Goal: Transaction & Acquisition: Book appointment/travel/reservation

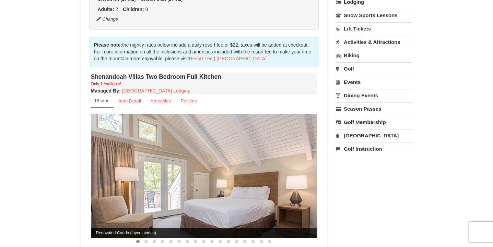
scroll to position [176, 0]
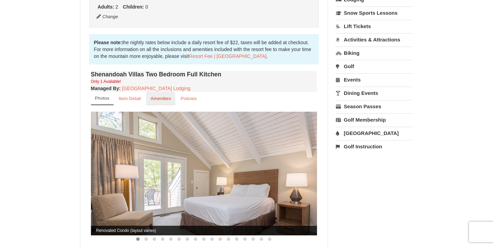
click at [164, 96] on small "Amenities" at bounding box center [161, 98] width 21 height 5
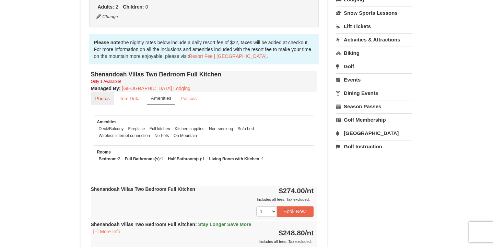
click at [105, 96] on small "Photos" at bounding box center [102, 98] width 14 height 5
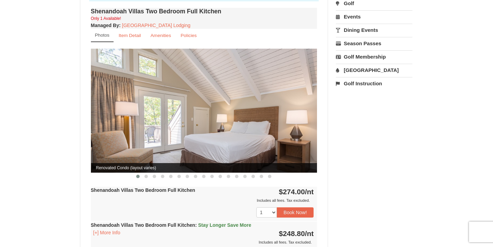
scroll to position [240, 0]
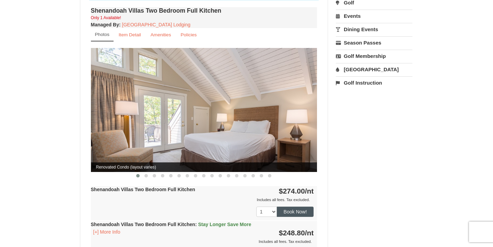
click at [298, 207] on button "Book Now!" at bounding box center [295, 212] width 37 height 10
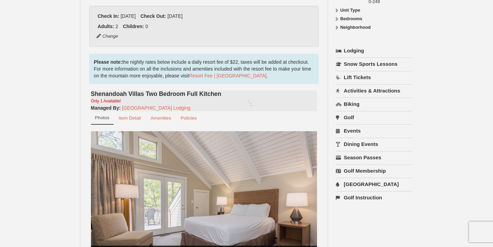
scroll to position [67, 0]
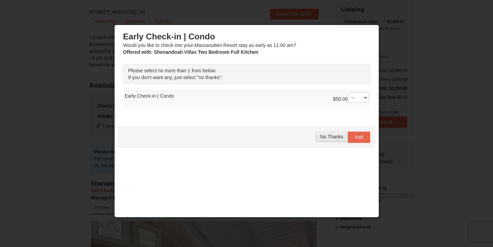
click at [334, 137] on span "No Thanks" at bounding box center [331, 136] width 23 height 5
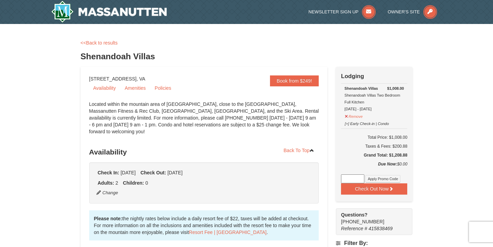
scroll to position [0, 0]
click at [103, 43] on link "<<Back to results" at bounding box center [99, 42] width 37 height 5
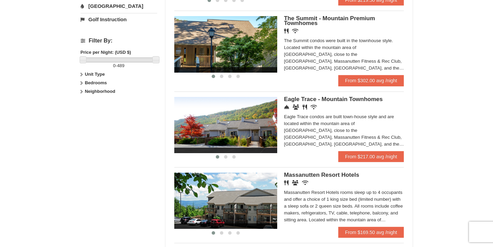
scroll to position [290, 0]
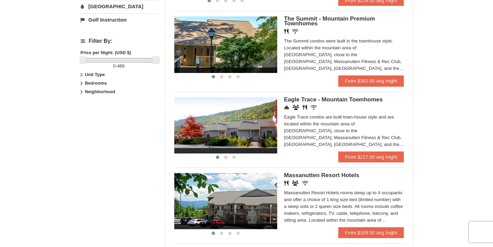
click at [351, 119] on div "Eagle Trace condos are built town-house style and are located within the mounta…" at bounding box center [344, 131] width 120 height 34
click at [335, 41] on div "The Summit condos were built in the townhouse style. Located within the mountai…" at bounding box center [344, 55] width 120 height 34
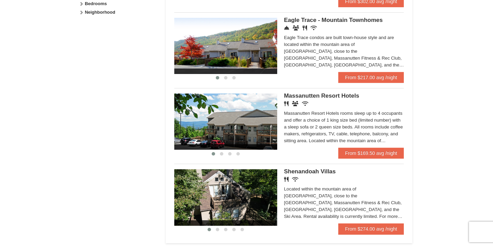
scroll to position [370, 0]
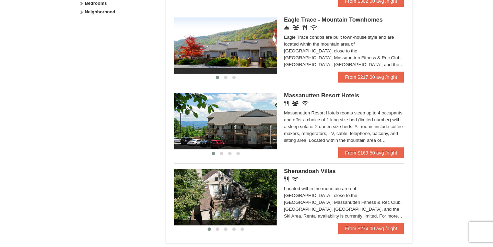
click at [334, 114] on div "Massanutten Resort Hotels rooms sleep up to 4 occupants and offer a choice of 1…" at bounding box center [344, 127] width 120 height 34
click at [361, 46] on div "Eagle Trace condos are built town-house style and are located within the mounta…" at bounding box center [344, 51] width 120 height 34
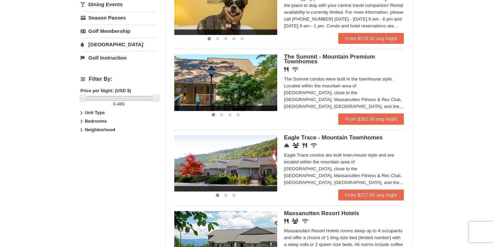
scroll to position [249, 0]
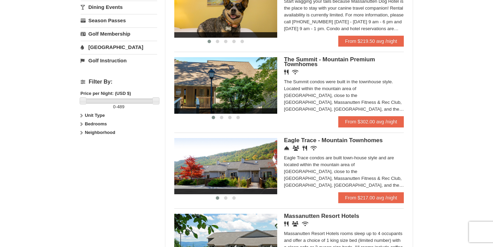
click at [326, 66] on h5 "The Summit - Mountain Premium Townhomes" at bounding box center [344, 62] width 120 height 10
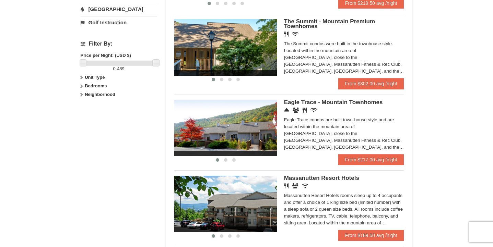
scroll to position [284, 0]
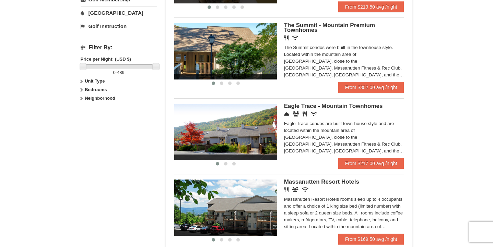
click at [334, 132] on div "Eagle Trace condos are built town-house style and are located within the mounta…" at bounding box center [344, 137] width 120 height 34
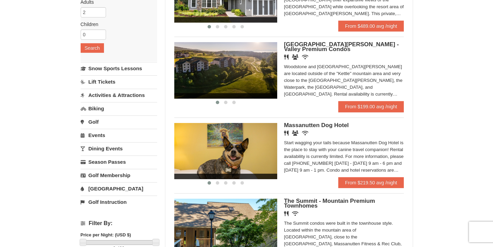
scroll to position [108, 0]
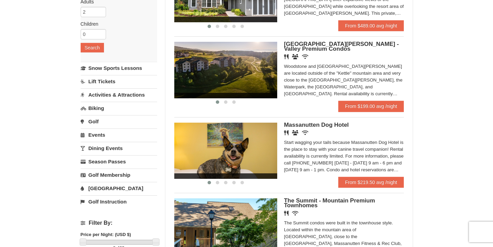
click at [324, 58] on div "Restaurant Banquet Facilities Wireless Internet (free)" at bounding box center [344, 57] width 120 height 7
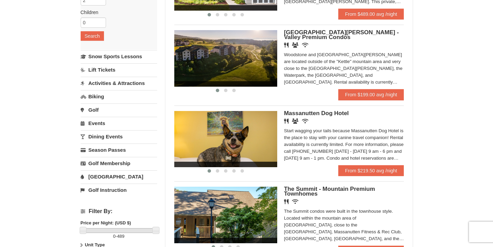
scroll to position [124, 0]
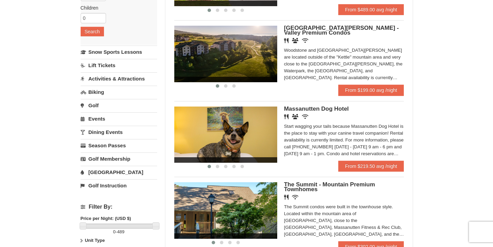
click at [296, 62] on div "Woodstone and Woodstone Casa de Campo are located outside of the "Kettle" mount…" at bounding box center [344, 64] width 120 height 34
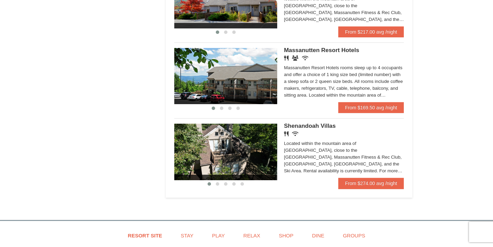
scroll to position [423, 0]
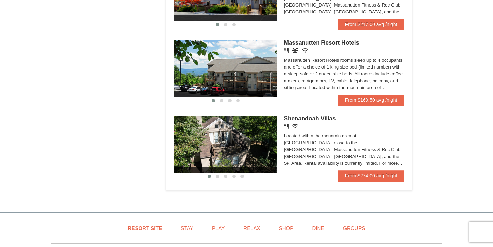
click at [320, 148] on div "Located within the mountain area of Massanutten, close to the Mountain Greens G…" at bounding box center [344, 150] width 120 height 34
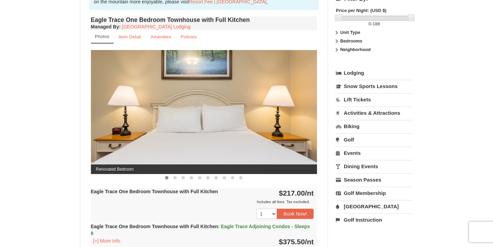
scroll to position [244, 0]
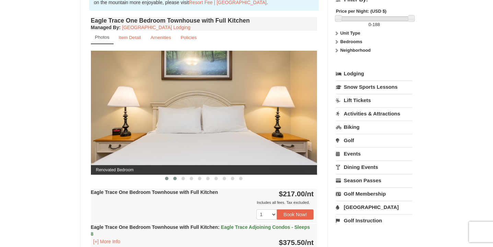
click at [177, 179] on button at bounding box center [175, 178] width 8 height 7
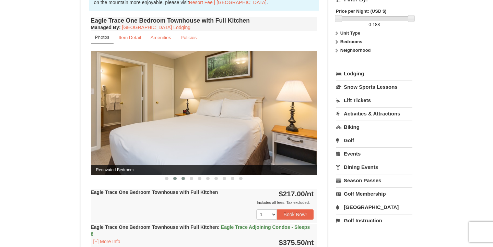
click at [182, 178] on span at bounding box center [182, 178] width 3 height 3
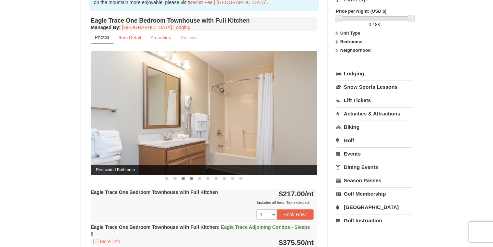
click at [191, 180] on span at bounding box center [191, 178] width 3 height 3
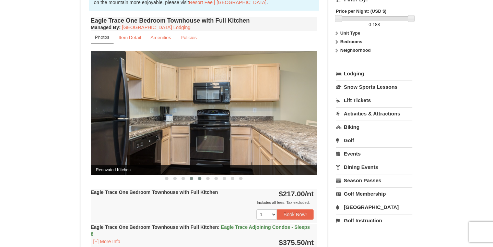
click at [199, 178] on span at bounding box center [199, 178] width 3 height 3
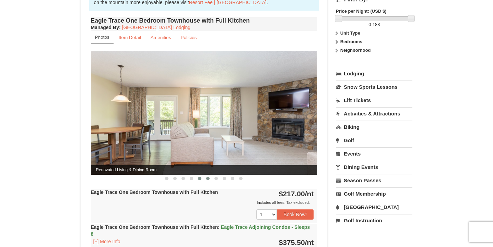
click at [208, 178] on span at bounding box center [207, 178] width 3 height 3
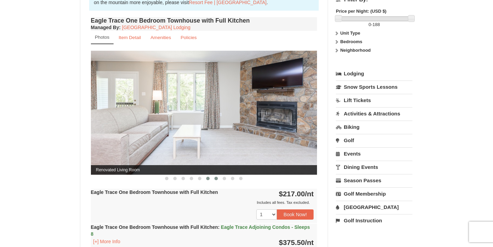
click at [219, 177] on button at bounding box center [216, 178] width 8 height 7
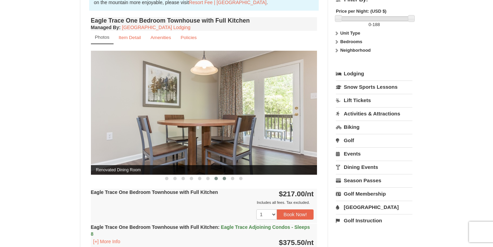
click at [223, 178] on span at bounding box center [224, 178] width 3 height 3
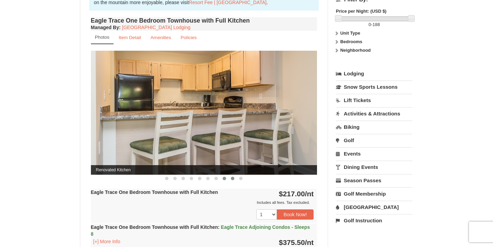
click at [234, 179] on span at bounding box center [232, 178] width 3 height 3
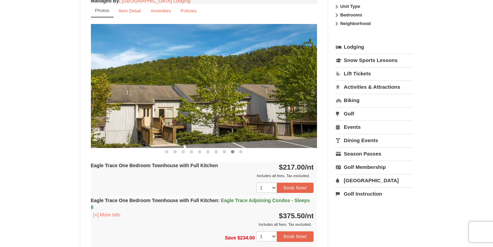
scroll to position [271, 0]
click at [240, 151] on span at bounding box center [240, 151] width 3 height 3
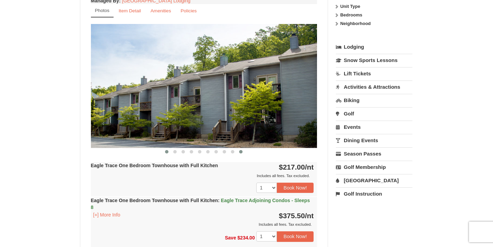
click at [169, 152] on button at bounding box center [167, 152] width 8 height 7
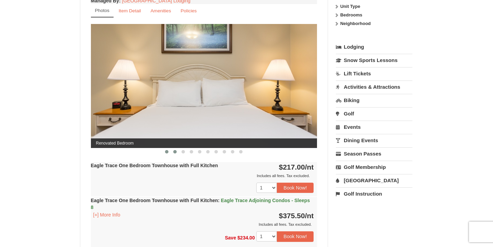
click at [175, 153] on span at bounding box center [174, 151] width 3 height 3
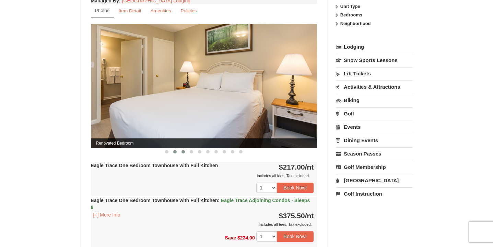
click at [182, 153] on span at bounding box center [182, 151] width 3 height 3
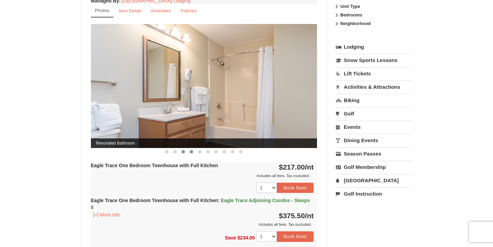
click at [192, 153] on span at bounding box center [191, 151] width 3 height 3
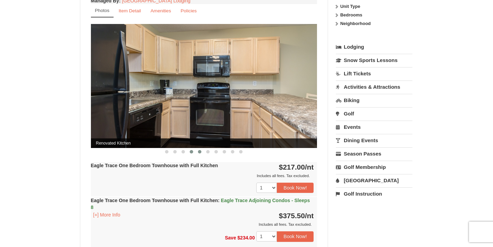
click at [199, 153] on span at bounding box center [199, 151] width 3 height 3
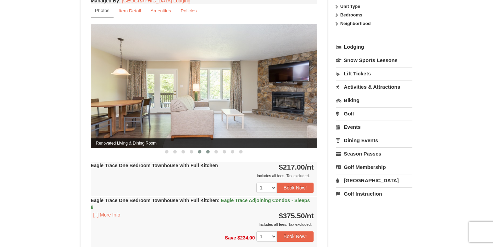
click at [208, 153] on span at bounding box center [207, 151] width 3 height 3
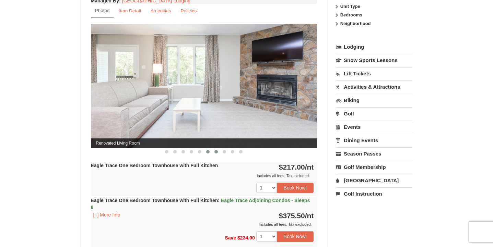
click at [215, 153] on span at bounding box center [215, 151] width 3 height 3
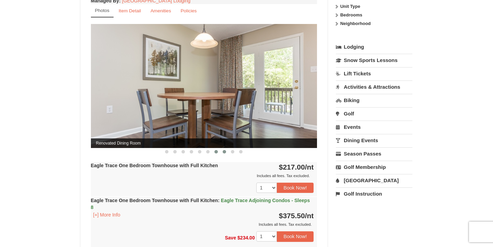
click at [224, 151] on span at bounding box center [224, 151] width 3 height 3
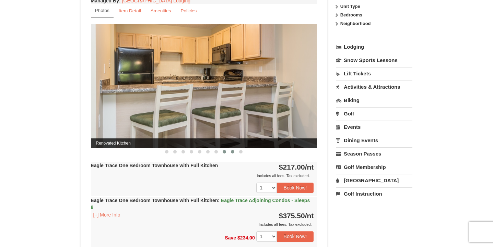
click at [234, 152] on span at bounding box center [232, 151] width 3 height 3
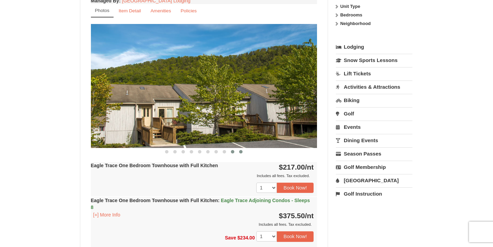
click at [242, 151] on span at bounding box center [240, 151] width 3 height 3
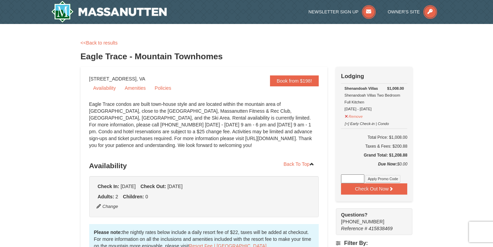
scroll to position [0, 0]
click at [111, 44] on link "<<Back to results" at bounding box center [99, 42] width 37 height 5
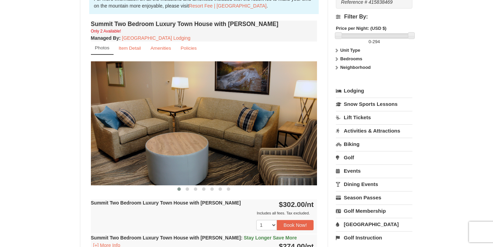
scroll to position [227, 0]
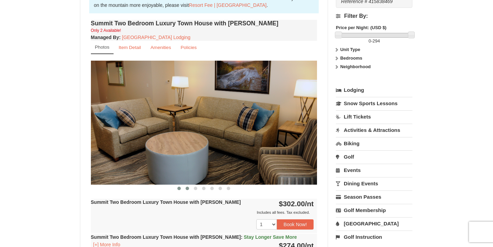
click at [188, 190] on span at bounding box center [187, 188] width 3 height 3
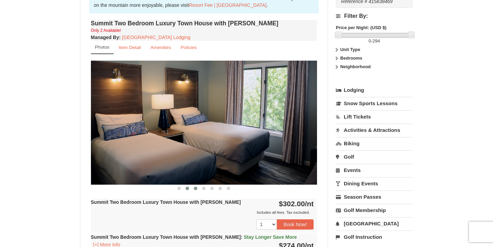
click at [195, 190] on button at bounding box center [195, 188] width 8 height 7
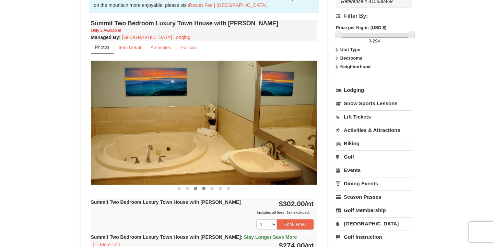
click at [200, 191] on button at bounding box center [204, 188] width 8 height 7
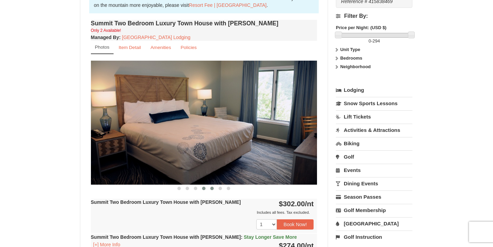
click at [210, 190] on button at bounding box center [212, 188] width 8 height 7
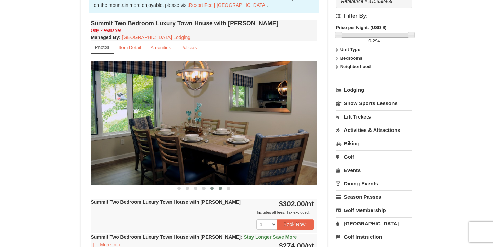
click at [219, 189] on span at bounding box center [220, 188] width 3 height 3
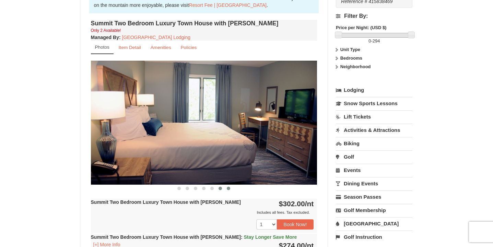
click at [230, 189] on span at bounding box center [228, 188] width 3 height 3
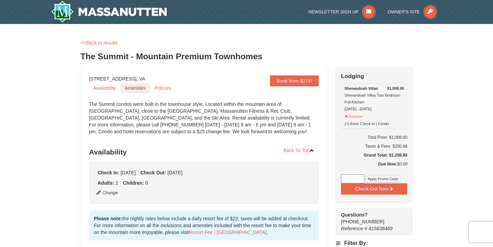
scroll to position [0, 0]
click at [108, 43] on link "<<Back to results" at bounding box center [99, 42] width 37 height 5
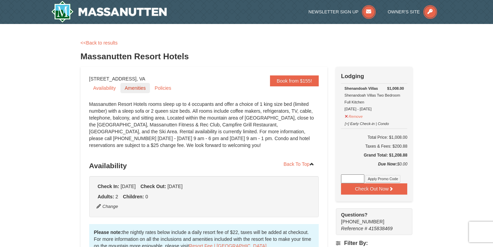
click at [137, 88] on link "Amenities" at bounding box center [134, 88] width 29 height 10
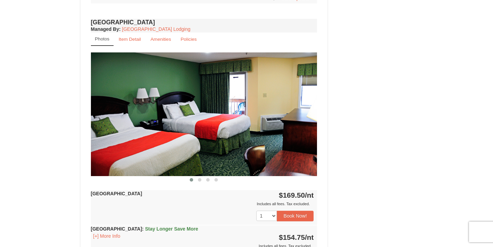
scroll to position [514, 0]
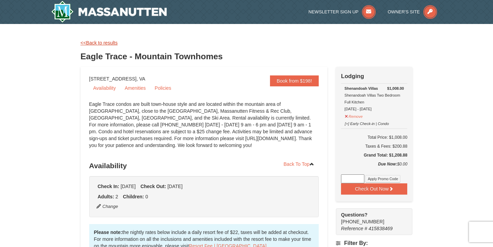
click at [98, 42] on link "<<Back to results" at bounding box center [99, 42] width 37 height 5
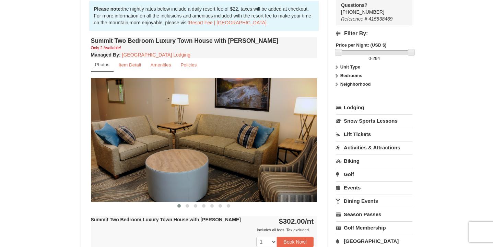
scroll to position [216, 0]
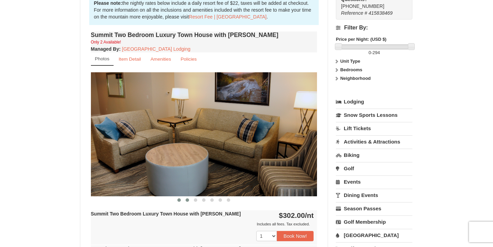
click at [187, 201] on span at bounding box center [187, 200] width 3 height 3
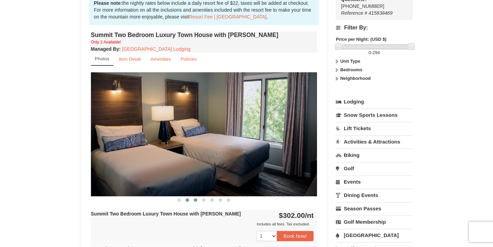
click at [194, 201] on span at bounding box center [195, 200] width 3 height 3
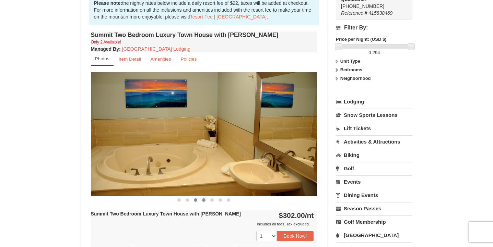
click at [203, 200] on span at bounding box center [203, 200] width 3 height 3
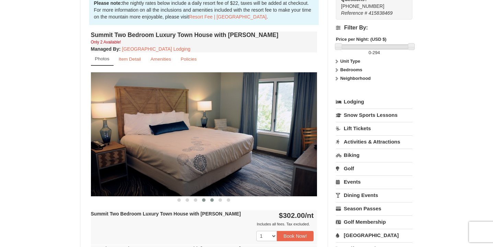
click at [211, 201] on span at bounding box center [211, 200] width 3 height 3
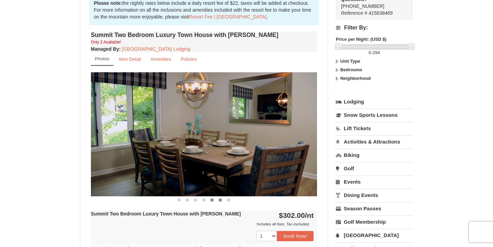
click at [221, 200] on span at bounding box center [220, 200] width 3 height 3
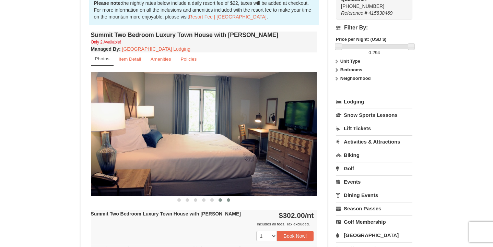
click at [230, 200] on span at bounding box center [228, 200] width 3 height 3
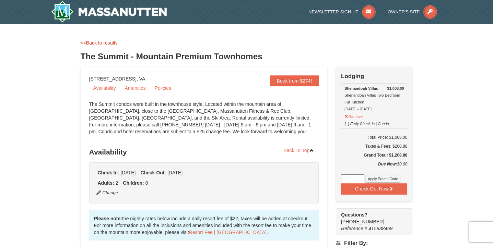
scroll to position [0, 0]
click at [101, 43] on link "<<Back to results" at bounding box center [99, 42] width 37 height 5
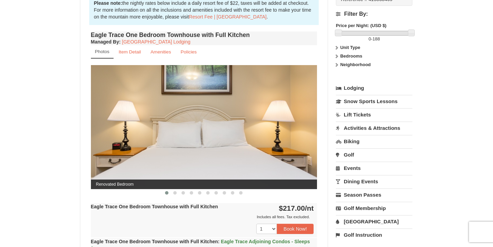
scroll to position [232, 0]
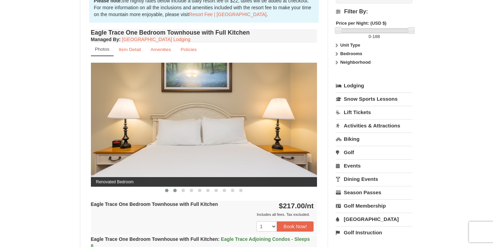
click at [176, 192] on span at bounding box center [174, 190] width 3 height 3
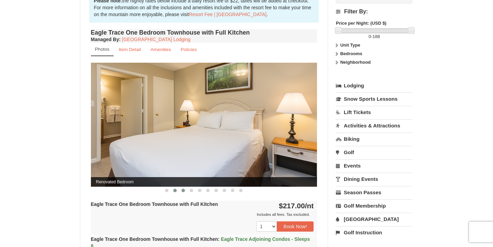
click at [183, 191] on span at bounding box center [182, 190] width 3 height 3
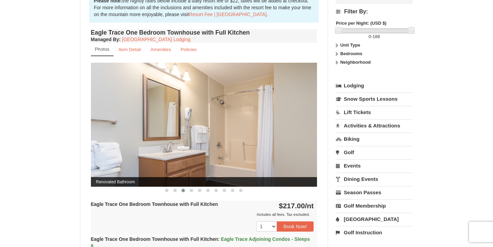
click at [183, 191] on span at bounding box center [182, 190] width 3 height 3
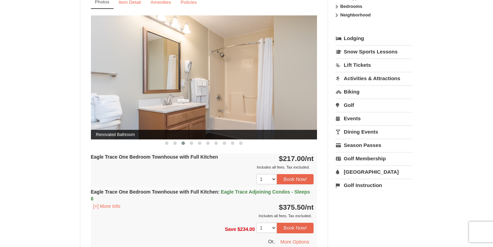
scroll to position [282, 0]
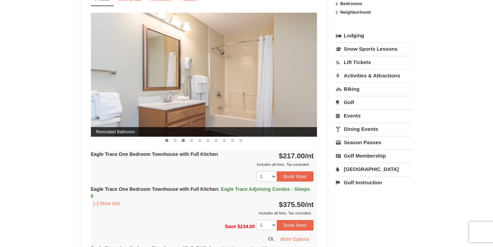
click at [167, 142] on span at bounding box center [166, 140] width 3 height 3
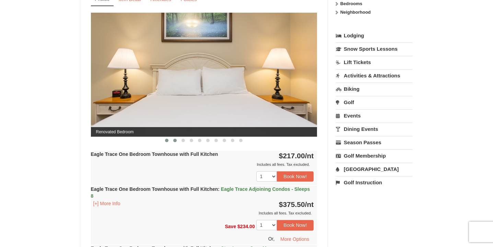
click at [174, 140] on span at bounding box center [174, 140] width 3 height 3
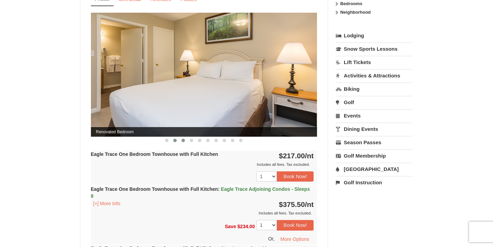
click at [182, 140] on span at bounding box center [182, 140] width 3 height 3
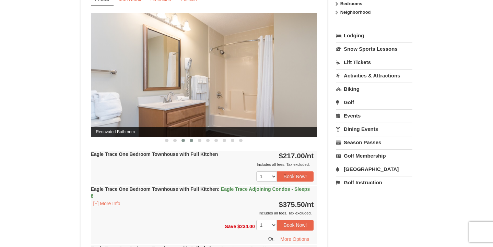
click at [191, 140] on span at bounding box center [191, 140] width 3 height 3
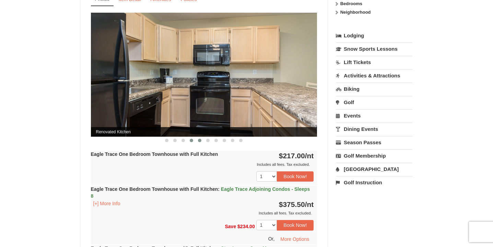
click at [201, 140] on span at bounding box center [199, 140] width 3 height 3
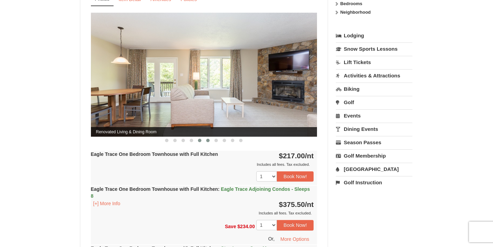
click at [208, 141] on span at bounding box center [207, 140] width 3 height 3
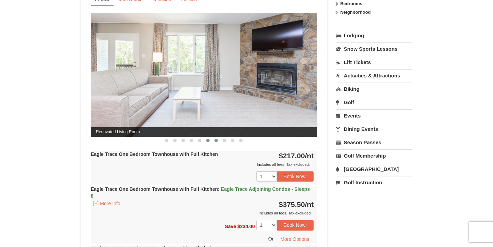
click at [217, 141] on span at bounding box center [215, 140] width 3 height 3
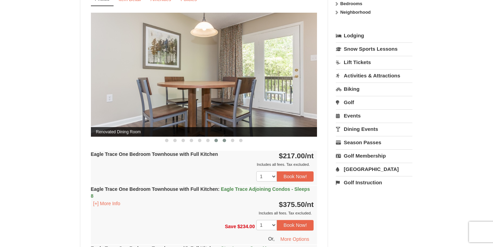
click at [225, 140] on span at bounding box center [224, 140] width 3 height 3
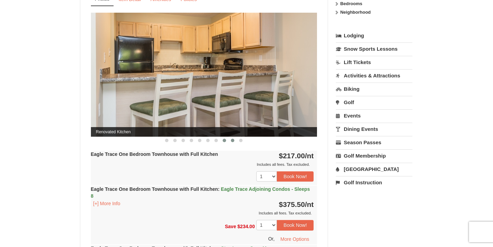
click at [234, 140] on span at bounding box center [232, 140] width 3 height 3
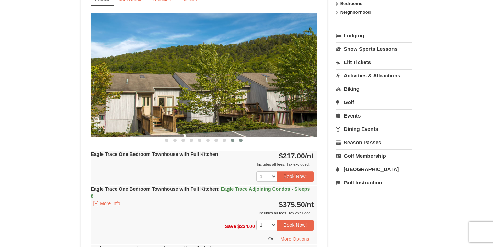
click at [242, 141] on span at bounding box center [240, 140] width 3 height 3
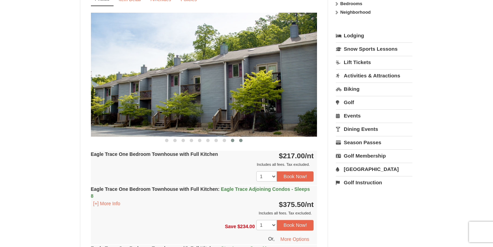
click at [233, 140] on span at bounding box center [232, 140] width 3 height 3
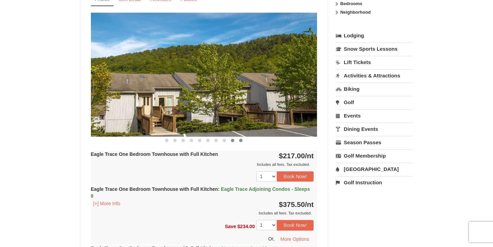
click at [240, 141] on span at bounding box center [240, 140] width 3 height 3
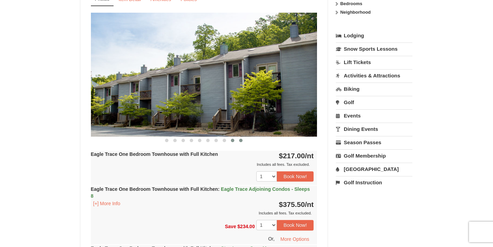
click at [232, 140] on span at bounding box center [232, 140] width 3 height 3
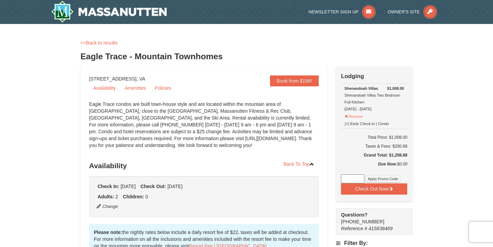
scroll to position [0, 0]
click at [98, 44] on link "<<Back to results" at bounding box center [99, 42] width 37 height 5
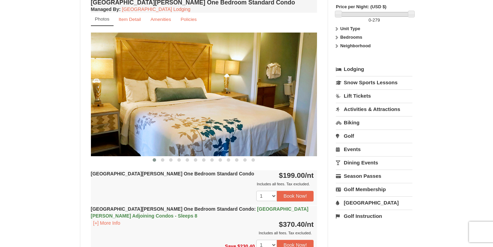
scroll to position [249, 0]
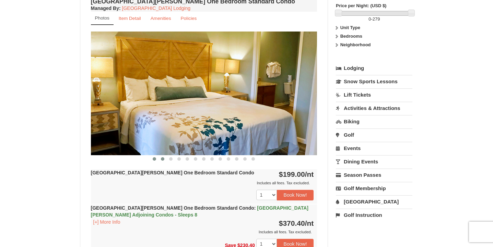
click at [161, 158] on span at bounding box center [162, 158] width 3 height 3
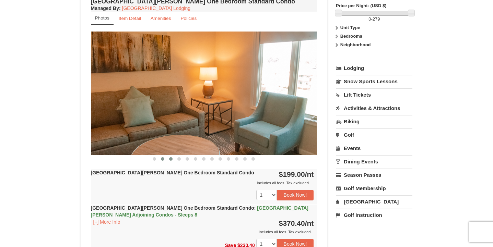
click at [170, 160] on span at bounding box center [170, 158] width 3 height 3
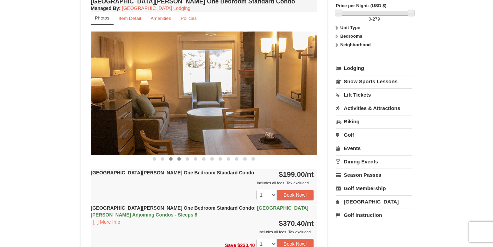
click at [180, 160] on span at bounding box center [178, 158] width 3 height 3
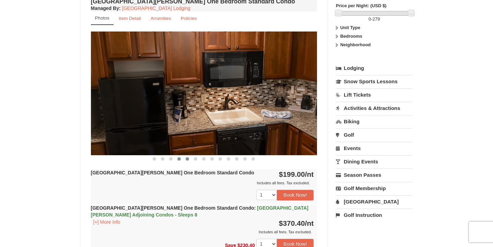
click at [186, 160] on span at bounding box center [187, 158] width 3 height 3
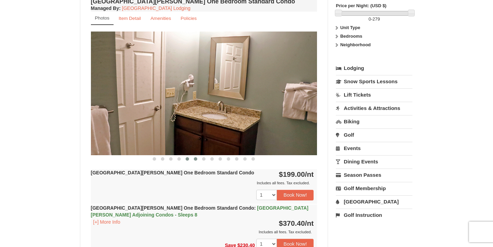
click at [195, 160] on span at bounding box center [195, 158] width 3 height 3
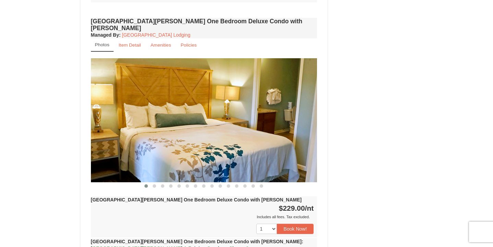
scroll to position [563, 0]
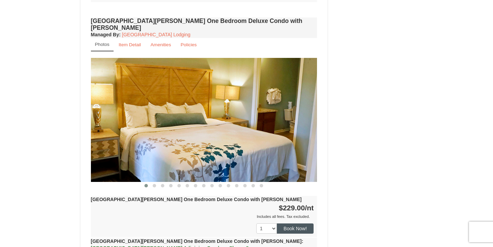
click at [295, 224] on button "Book Now!" at bounding box center [295, 229] width 37 height 10
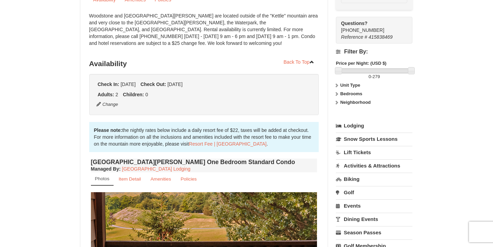
scroll to position [67, 0]
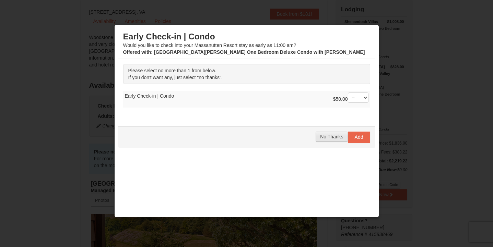
click at [342, 139] on span "No Thanks" at bounding box center [331, 136] width 23 height 5
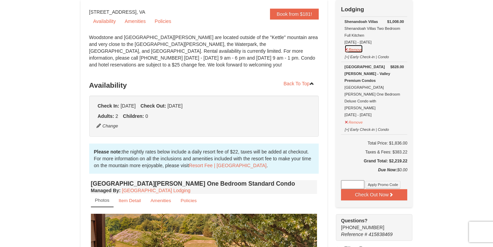
click at [355, 49] on button "Remove" at bounding box center [353, 49] width 19 height 9
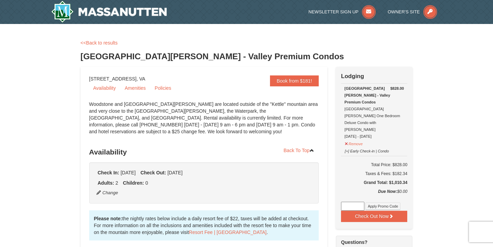
scroll to position [0, 0]
click at [112, 44] on link "<<Back to results" at bounding box center [99, 42] width 37 height 5
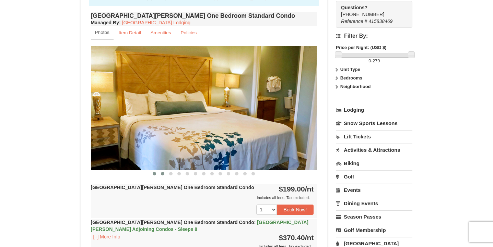
click at [163, 173] on span at bounding box center [162, 173] width 3 height 3
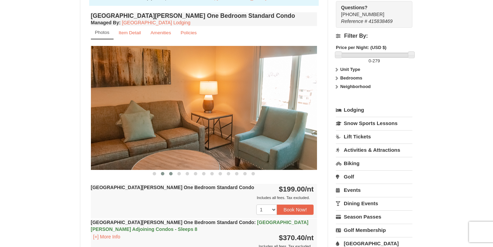
click at [170, 173] on span at bounding box center [170, 173] width 3 height 3
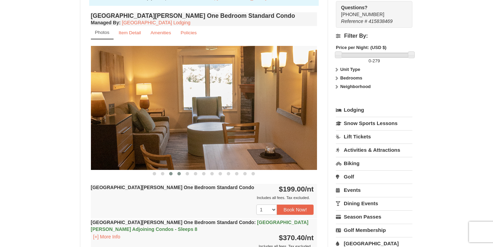
click at [178, 175] on span at bounding box center [178, 173] width 3 height 3
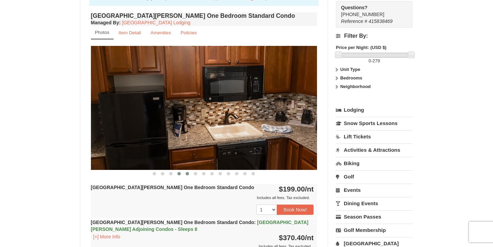
click at [188, 175] on span at bounding box center [187, 173] width 3 height 3
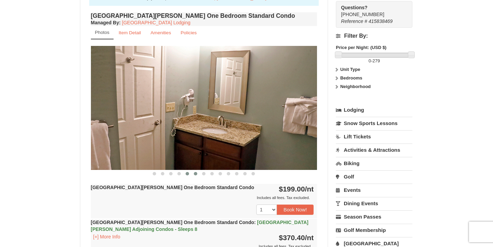
click at [195, 174] on span at bounding box center [195, 173] width 3 height 3
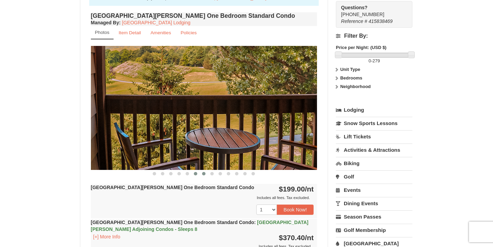
click at [203, 174] on span at bounding box center [203, 173] width 3 height 3
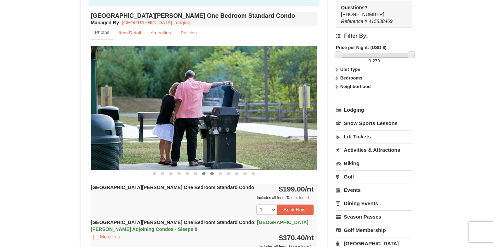
click at [210, 174] on button at bounding box center [212, 174] width 8 height 7
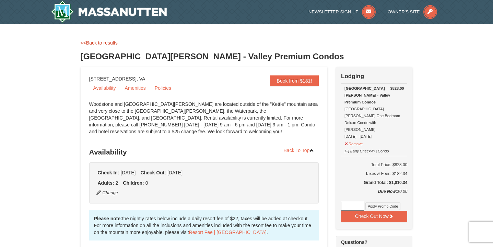
click at [103, 42] on link "<<Back to results" at bounding box center [99, 42] width 37 height 5
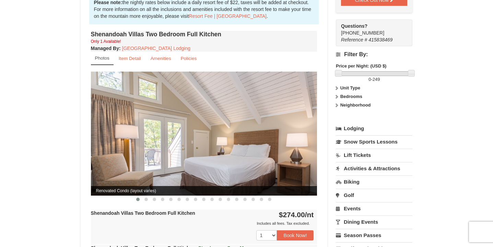
scroll to position [218, 0]
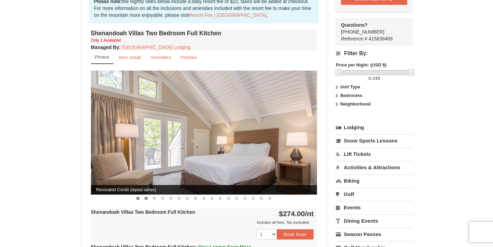
click at [146, 197] on span at bounding box center [145, 198] width 3 height 3
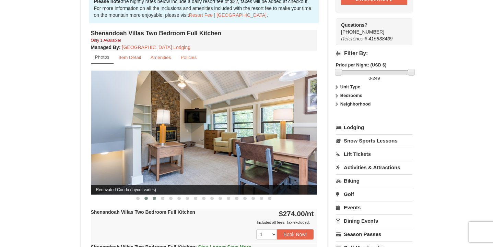
click at [154, 197] on span at bounding box center [154, 198] width 3 height 3
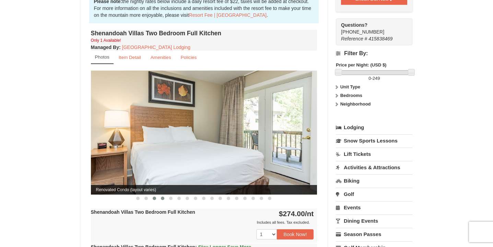
click at [162, 197] on span at bounding box center [162, 198] width 3 height 3
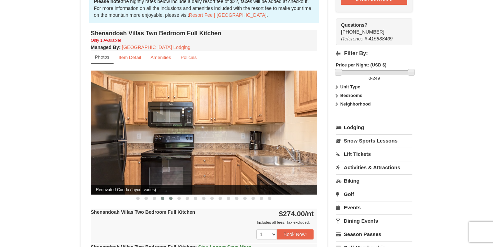
click at [172, 197] on span at bounding box center [170, 198] width 3 height 3
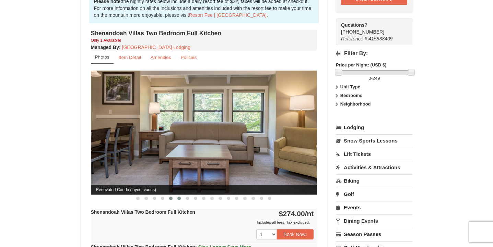
click at [179, 197] on span at bounding box center [178, 198] width 3 height 3
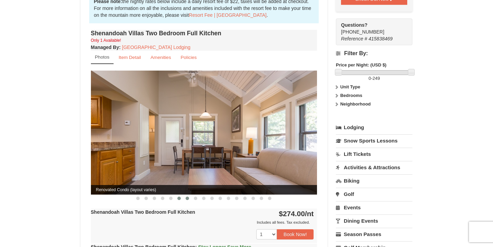
click at [187, 197] on span at bounding box center [187, 198] width 3 height 3
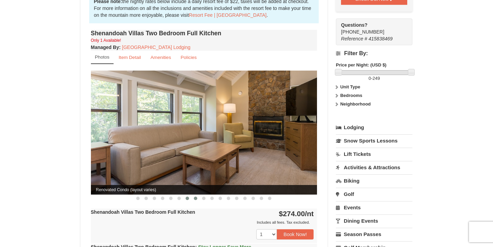
click at [195, 197] on span at bounding box center [195, 198] width 3 height 3
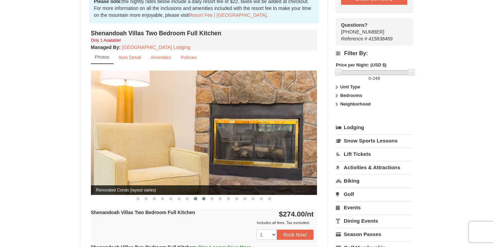
click at [203, 197] on span at bounding box center [203, 198] width 3 height 3
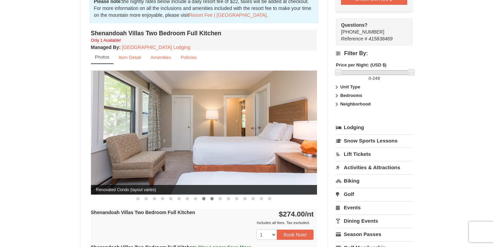
click at [211, 197] on span at bounding box center [211, 198] width 3 height 3
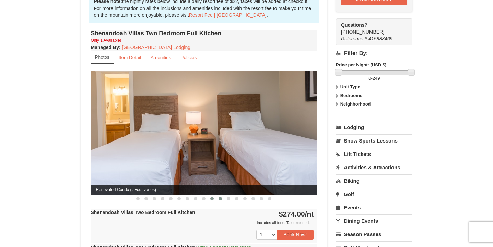
click at [219, 197] on span at bounding box center [220, 198] width 3 height 3
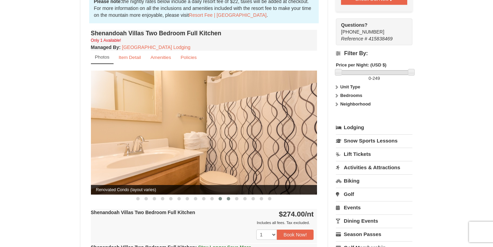
click at [227, 197] on span at bounding box center [228, 198] width 3 height 3
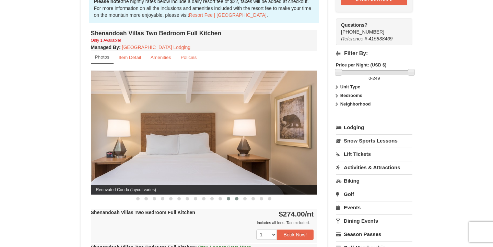
click at [237, 197] on span at bounding box center [236, 198] width 3 height 3
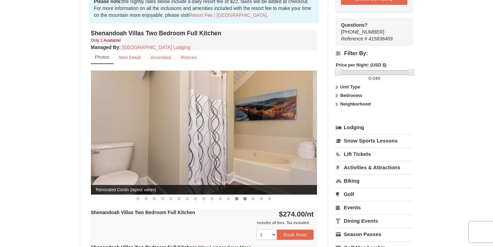
click at [243, 196] on button at bounding box center [245, 199] width 8 height 7
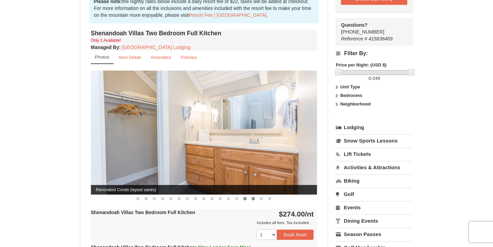
click at [253, 197] on span at bounding box center [252, 198] width 3 height 3
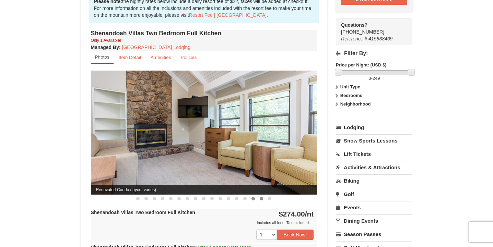
click at [261, 197] on span at bounding box center [261, 198] width 3 height 3
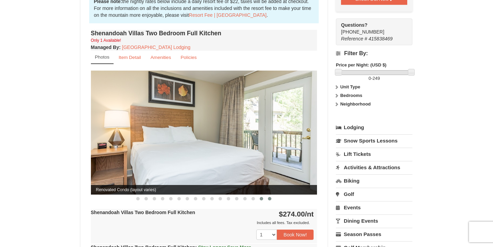
click at [269, 197] on span at bounding box center [269, 198] width 3 height 3
